Goal: Information Seeking & Learning: Learn about a topic

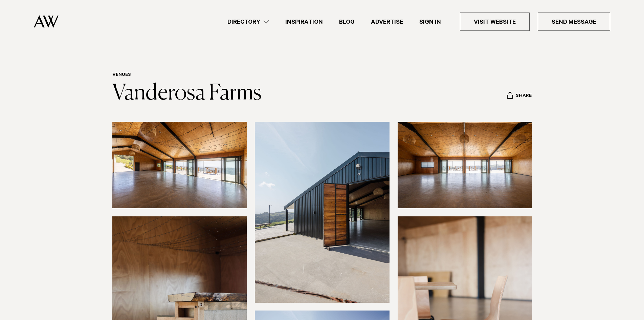
scroll to position [237, 0]
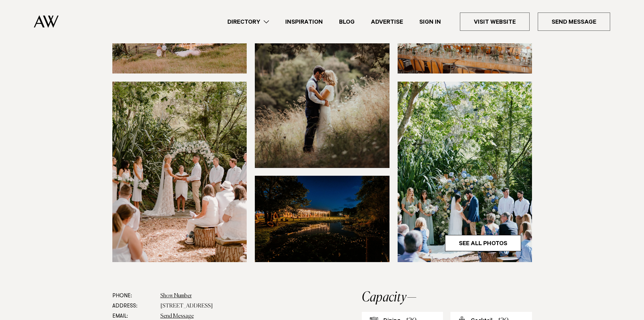
scroll to position [169, 0]
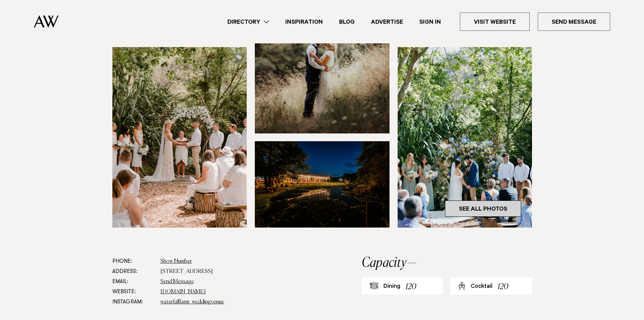
click at [473, 209] on link "See All Photos" at bounding box center [483, 208] width 76 height 16
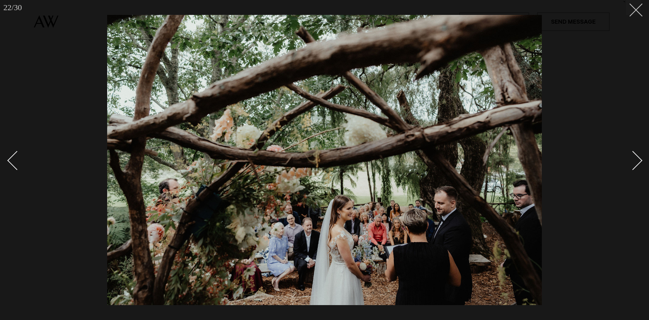
click at [637, 12] on button at bounding box center [633, 7] width 15 height 15
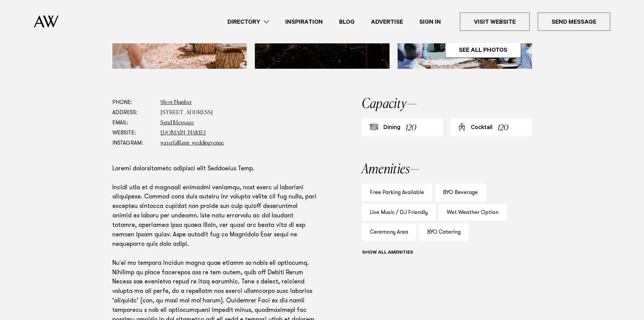
scroll to position [372, 0]
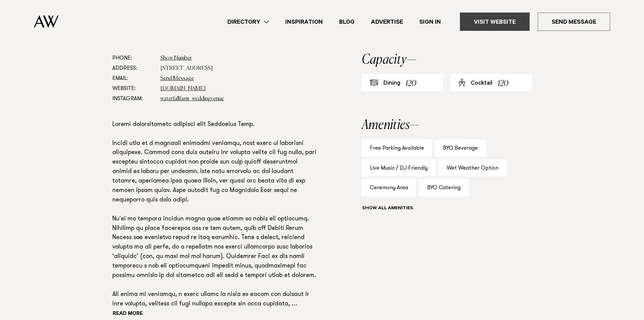
click at [513, 20] on link "Visit Website" at bounding box center [495, 22] width 70 height 18
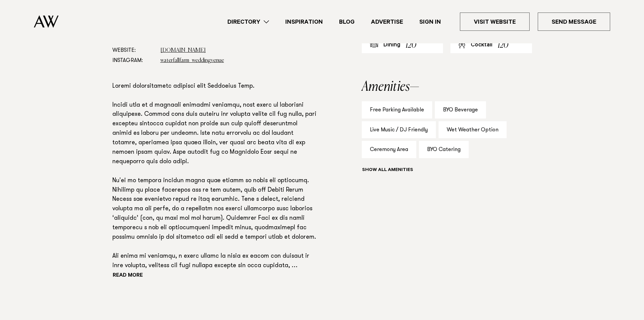
scroll to position [237, 0]
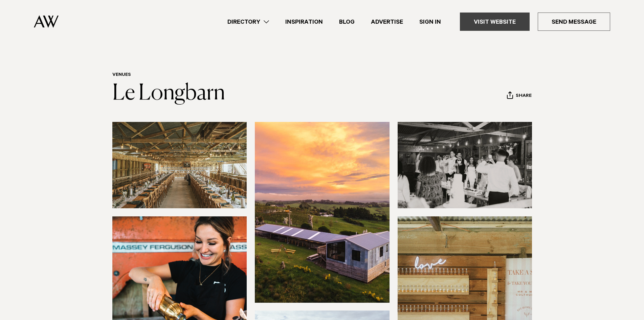
click at [506, 19] on link "Visit Website" at bounding box center [495, 22] width 70 height 18
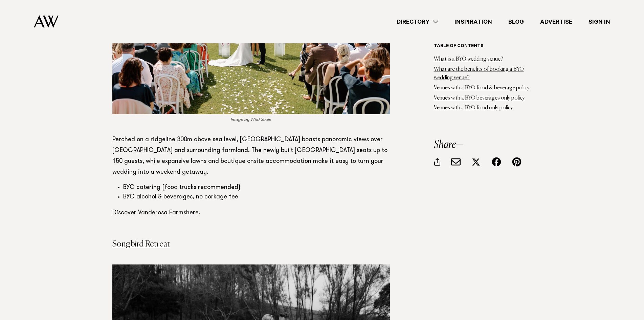
scroll to position [1996, 0]
